Goal: Transaction & Acquisition: Obtain resource

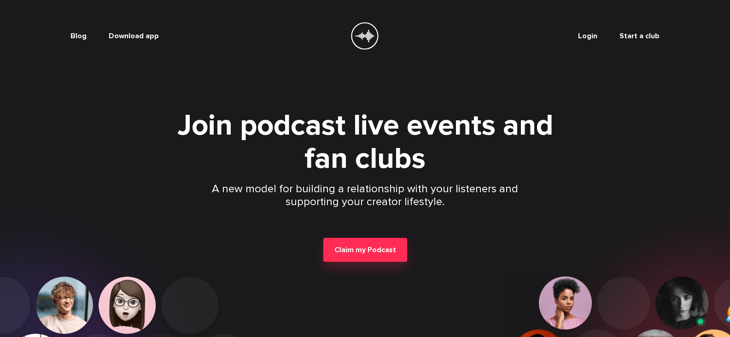
click at [595, 66] on header "Blog Download app Login Start a club" at bounding box center [365, 36] width 730 height 72
click at [370, 243] on button "Claim my Podcast" at bounding box center [365, 250] width 84 height 24
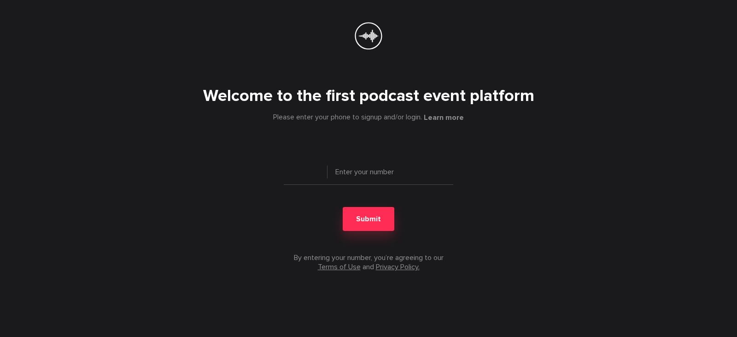
type input "+ 1"
